Goal: Transaction & Acquisition: Purchase product/service

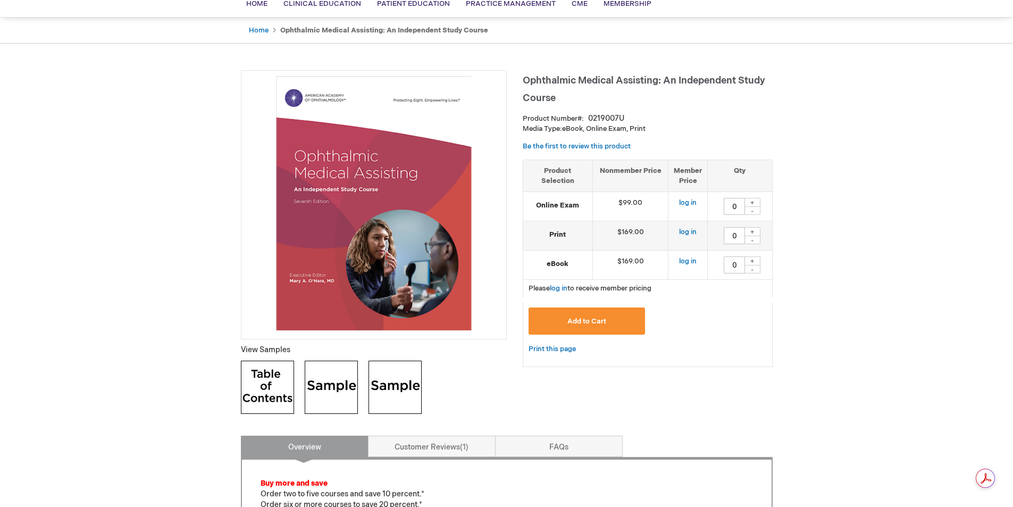
scroll to position [106, 0]
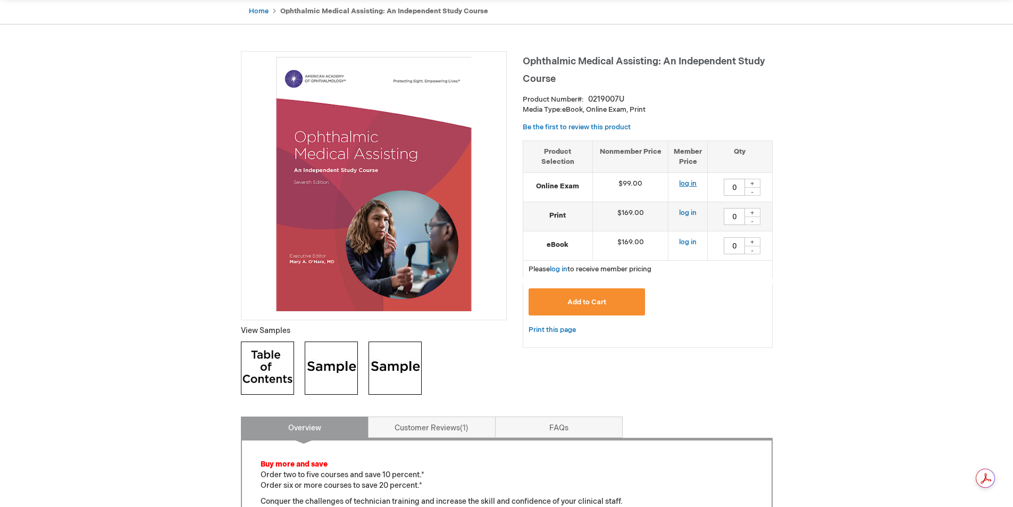
click at [689, 185] on link "log in" at bounding box center [688, 183] width 18 height 9
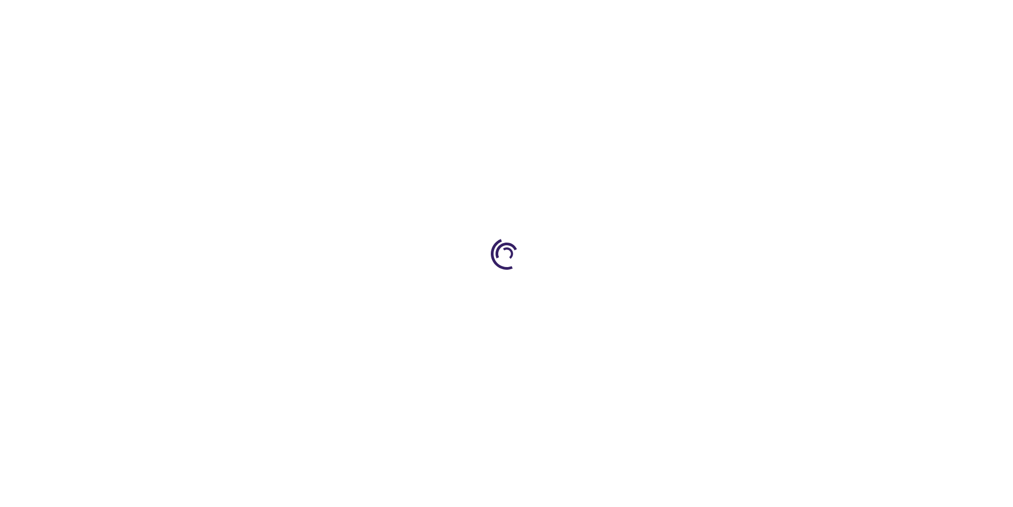
type input "0"
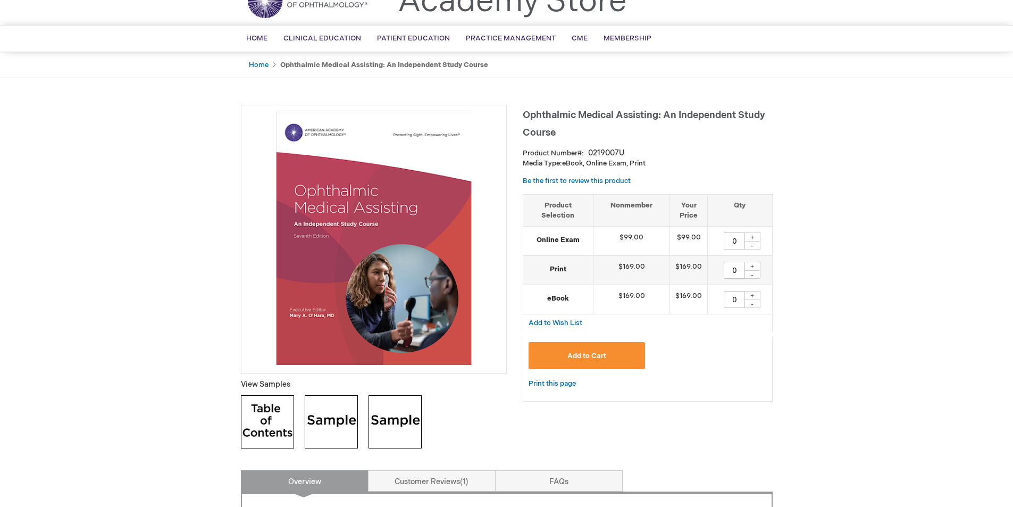
scroll to position [53, 0]
click at [559, 239] on strong "Online Exam" at bounding box center [559, 240] width 60 height 10
click at [575, 235] on strong "Online Exam" at bounding box center [559, 240] width 60 height 10
click at [759, 236] on div "+" at bounding box center [753, 236] width 16 height 9
type input "1"
